Goal: Find specific page/section: Find specific page/section

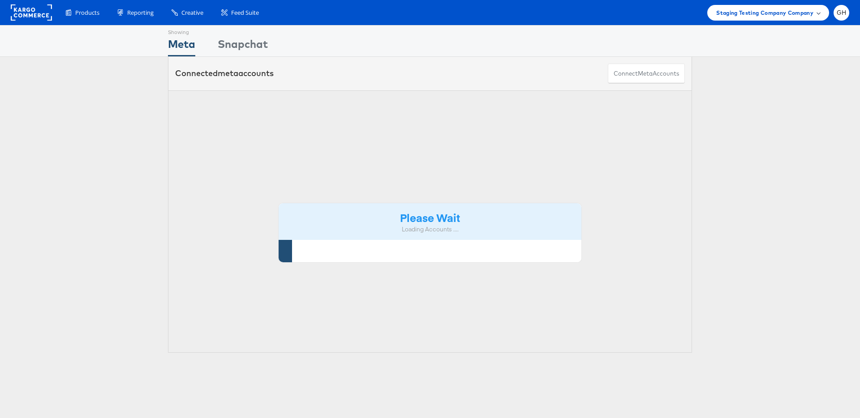
click at [721, 13] on span "Staging Testing Company Company" at bounding box center [764, 12] width 97 height 9
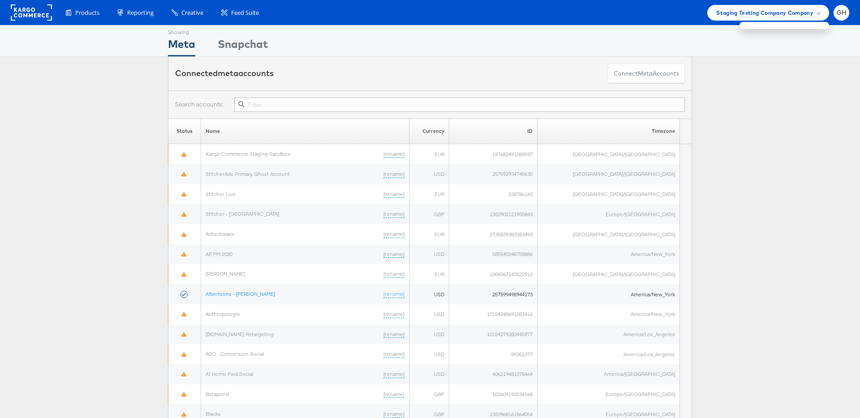
click at [293, 107] on input "text" at bounding box center [459, 105] width 451 height 14
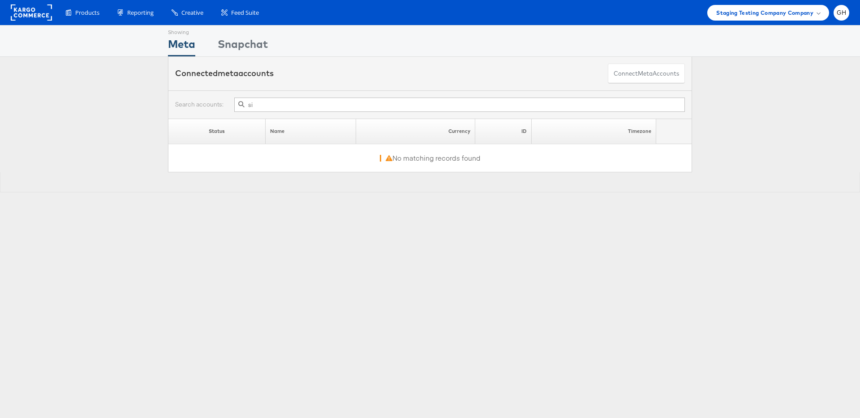
type input "s"
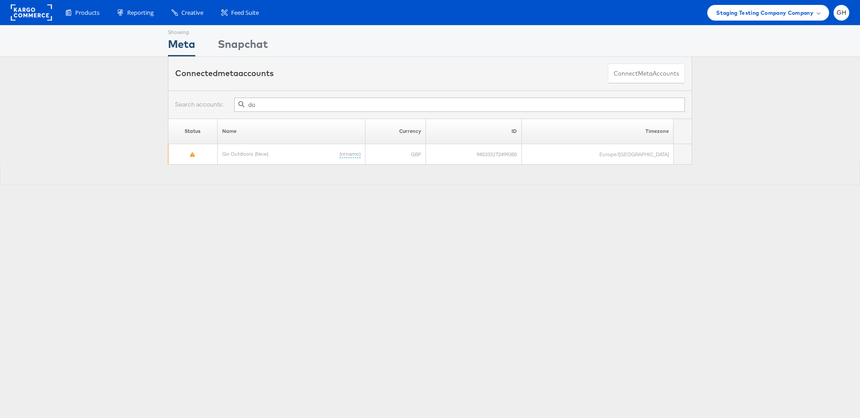
type input "d"
